Goal: Task Accomplishment & Management: Manage account settings

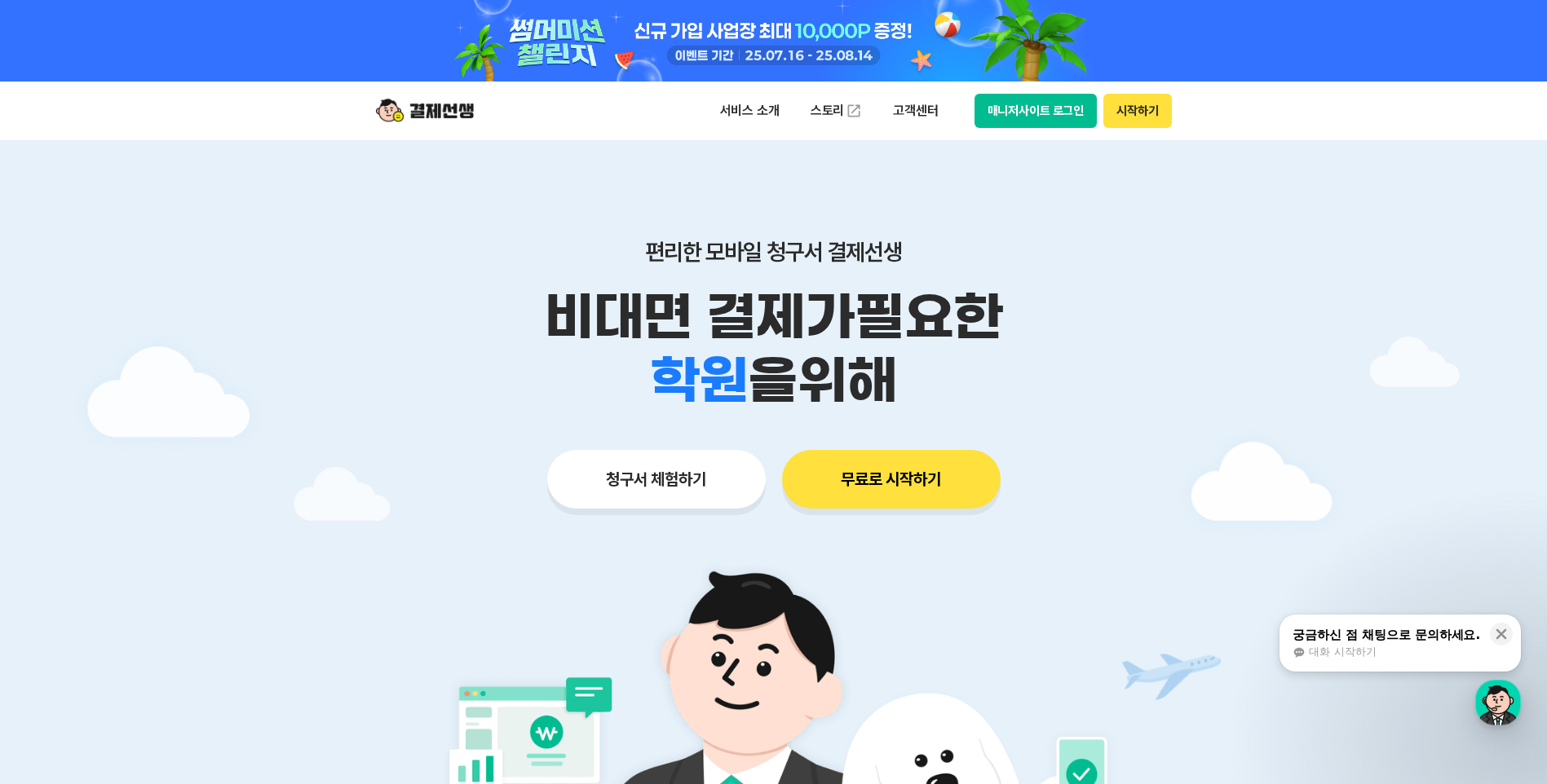
click at [1112, 117] on button "시작하기" at bounding box center [1137, 110] width 68 height 34
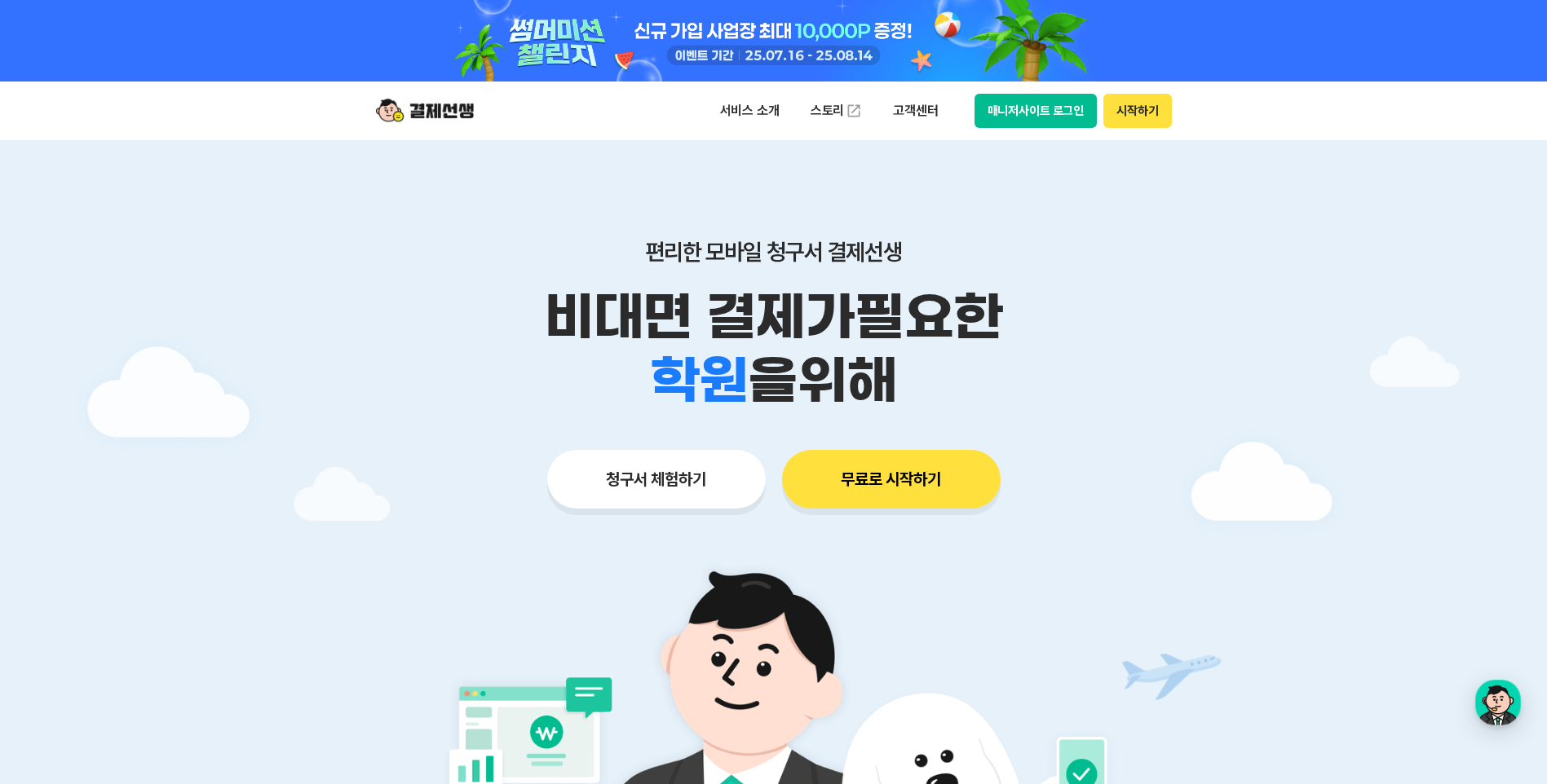
click at [1369, 147] on div at bounding box center [774, 571] width 1547 height 860
click at [1176, 117] on div "서비스 소개 스토리 고객센터 매니저사이트 로그인 시작하기" at bounding box center [774, 111] width 835 height 59
click at [1124, 117] on button "시작하기" at bounding box center [1137, 110] width 68 height 34
click at [1076, 113] on button "매니저사이트 로그인" at bounding box center [1035, 110] width 123 height 34
